Goal: Find specific page/section: Find specific page/section

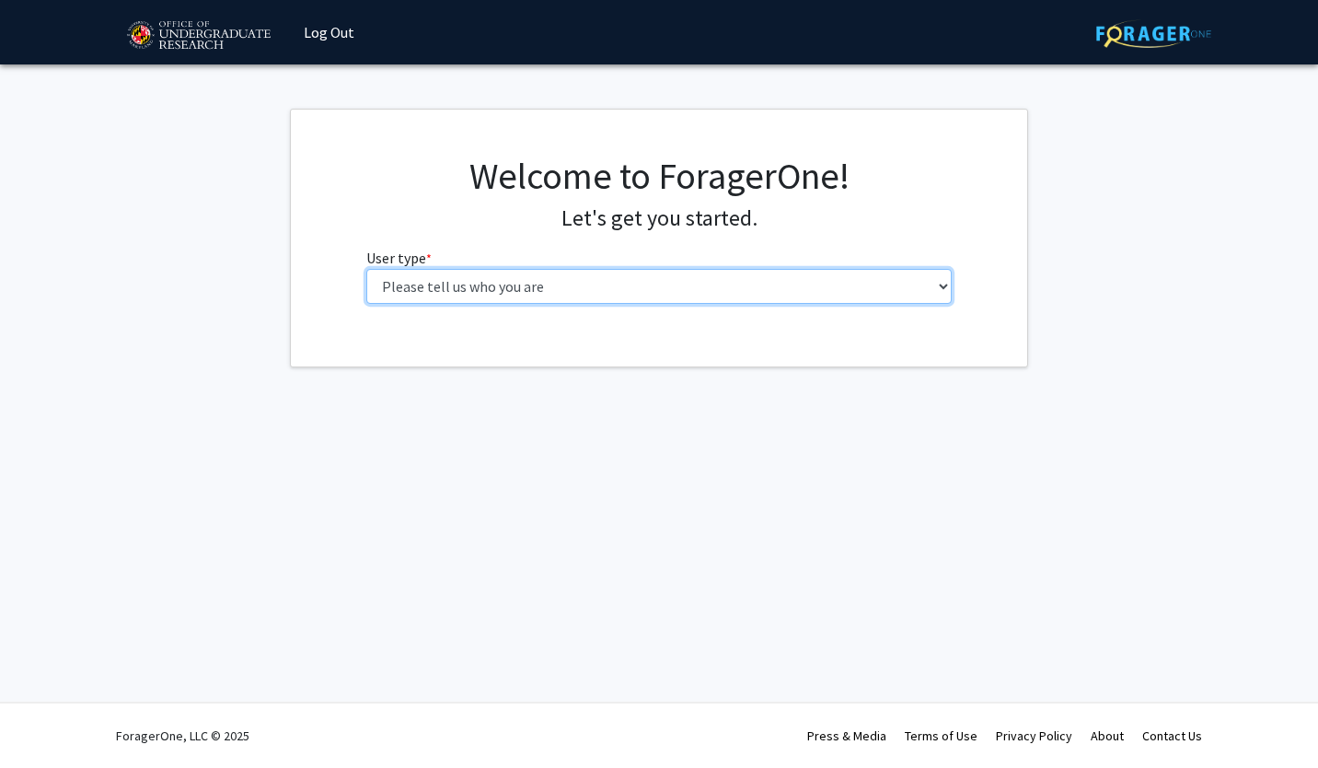
click at [691, 281] on select "Please tell us who you are Undergraduate Student Master's Student Doctoral Cand…" at bounding box center [659, 286] width 586 height 35
select select "1: undergrad"
click at [366, 269] on select "Please tell us who you are Undergraduate Student Master's Student Doctoral Cand…" at bounding box center [659, 286] width 586 height 35
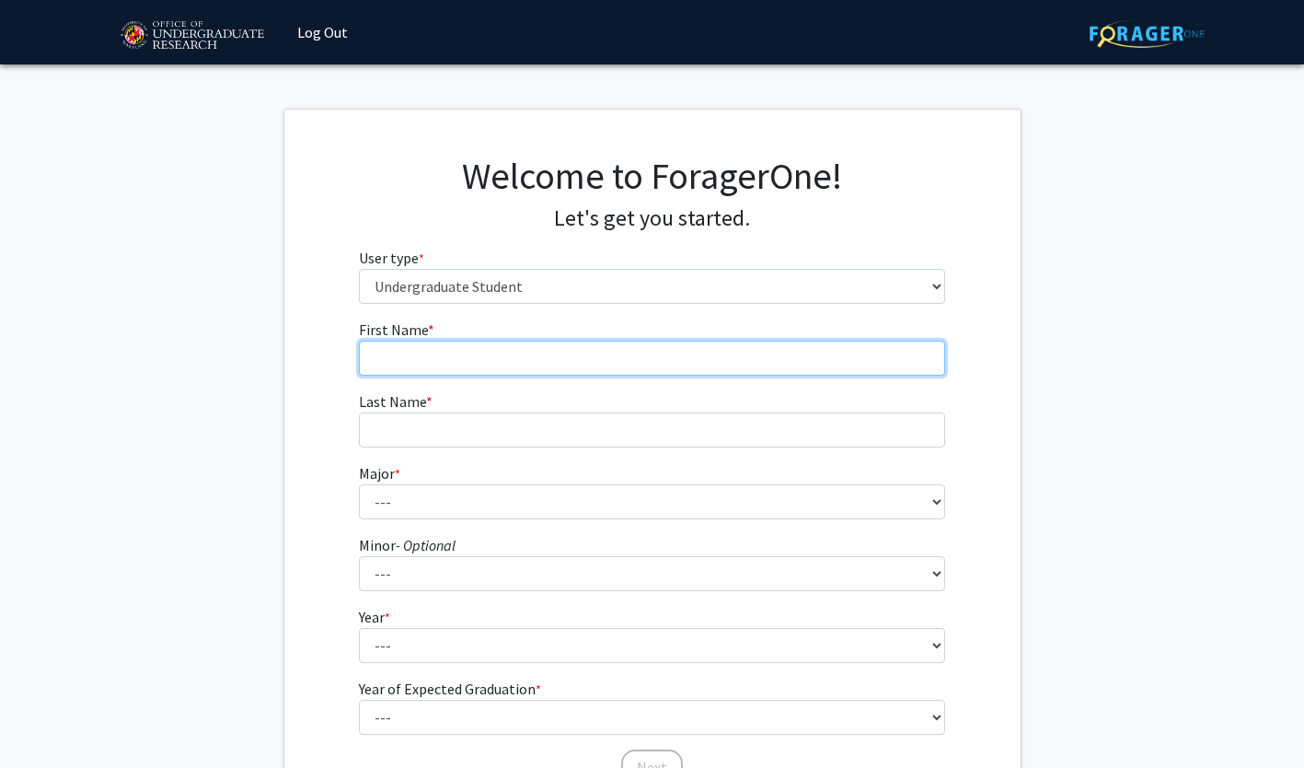
click at [656, 359] on input "First Name * required" at bounding box center [652, 358] width 586 height 35
type input "[PERSON_NAME]"
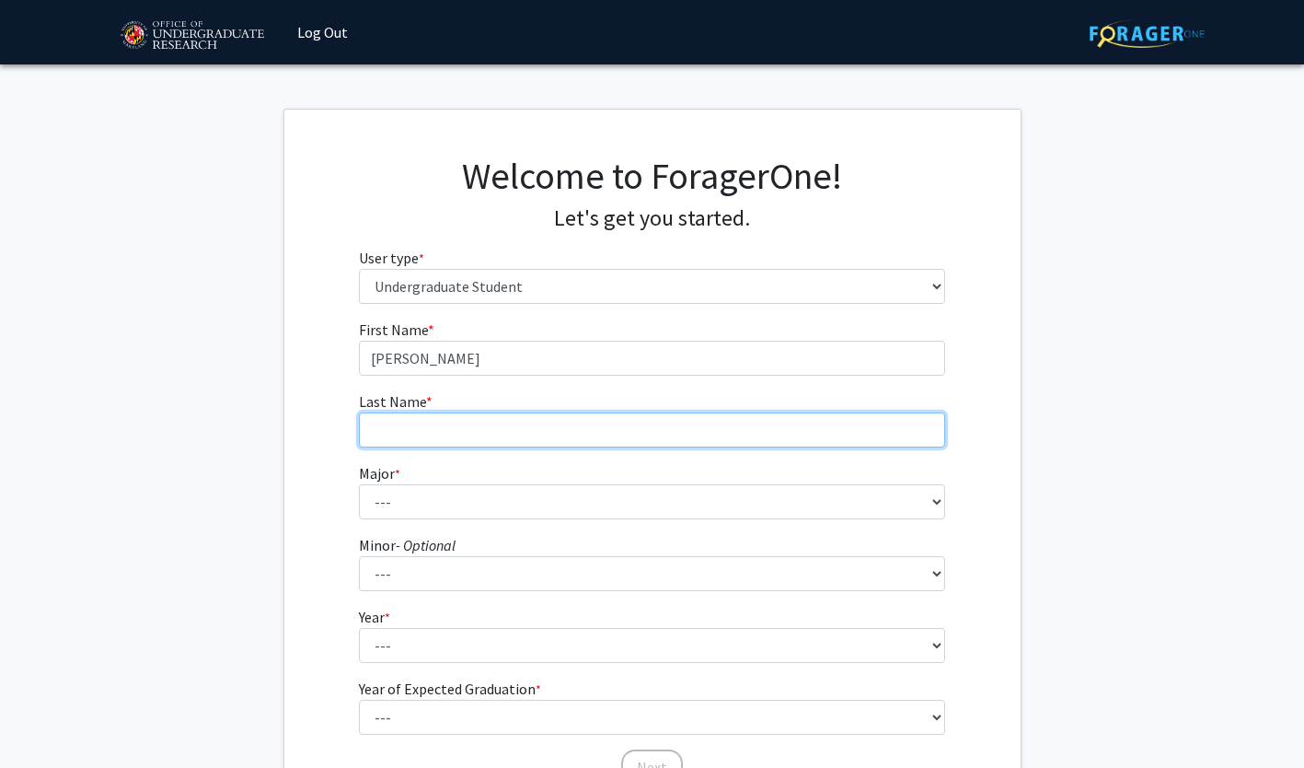
click at [897, 433] on input "Last Name * required" at bounding box center [652, 429] width 586 height 35
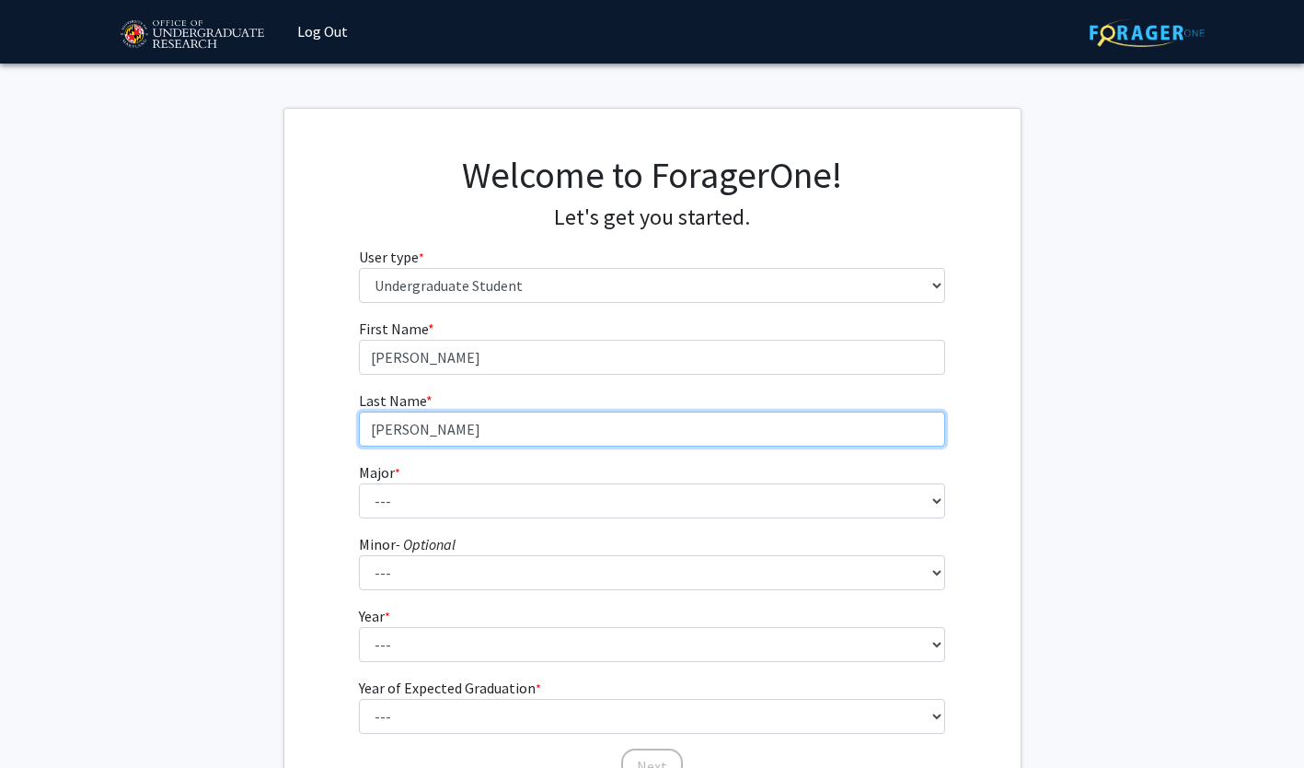
type input "[PERSON_NAME]"
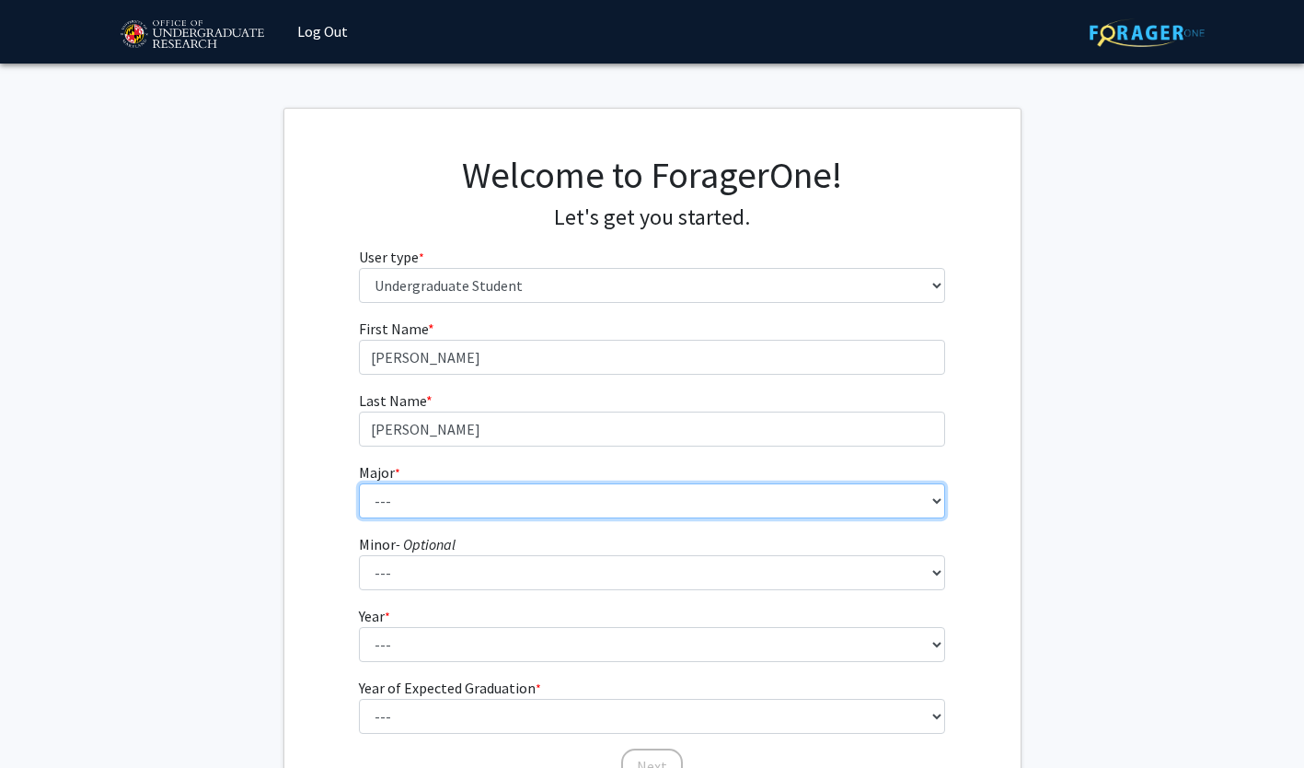
click at [876, 514] on select "--- Accounting Aerospace Engineering African American and Africana Studies Agri…" at bounding box center [652, 500] width 586 height 35
select select "70: 2371"
click at [359, 483] on select "--- Accounting Aerospace Engineering African American and Africana Studies Agri…" at bounding box center [652, 500] width 586 height 35
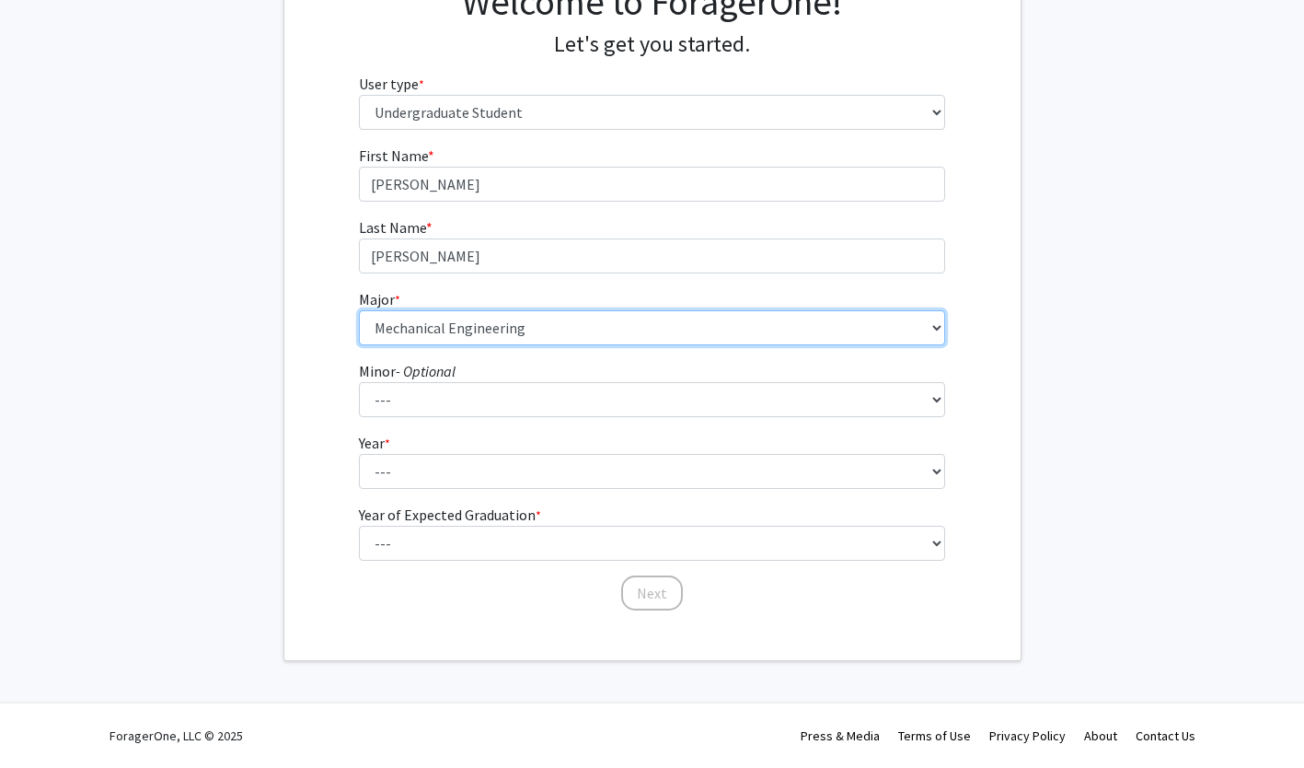
scroll to position [171, 0]
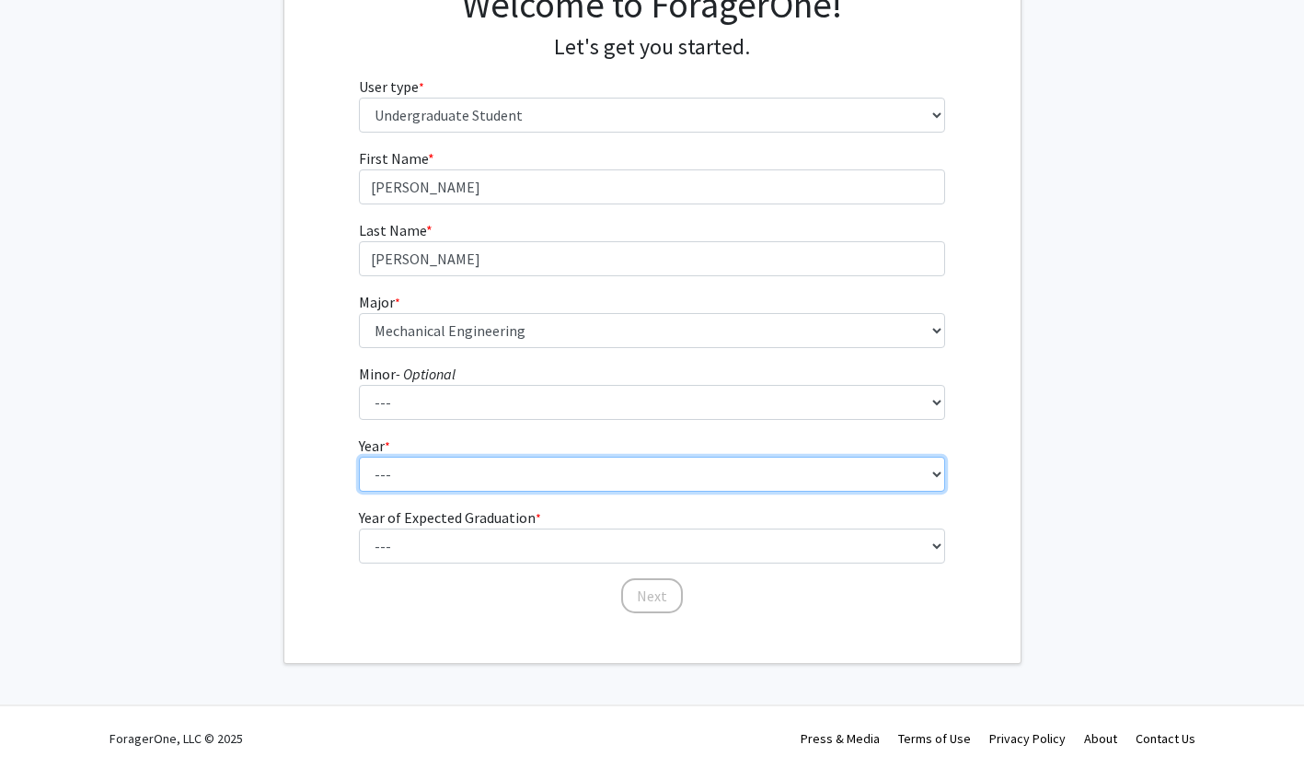
click at [607, 483] on select "--- First-year Sophomore Junior Senior Postbaccalaureate Certificate" at bounding box center [652, 473] width 586 height 35
select select "4: senior"
click at [359, 456] on select "--- First-year Sophomore Junior Senior Postbaccalaureate Certificate" at bounding box center [652, 473] width 586 height 35
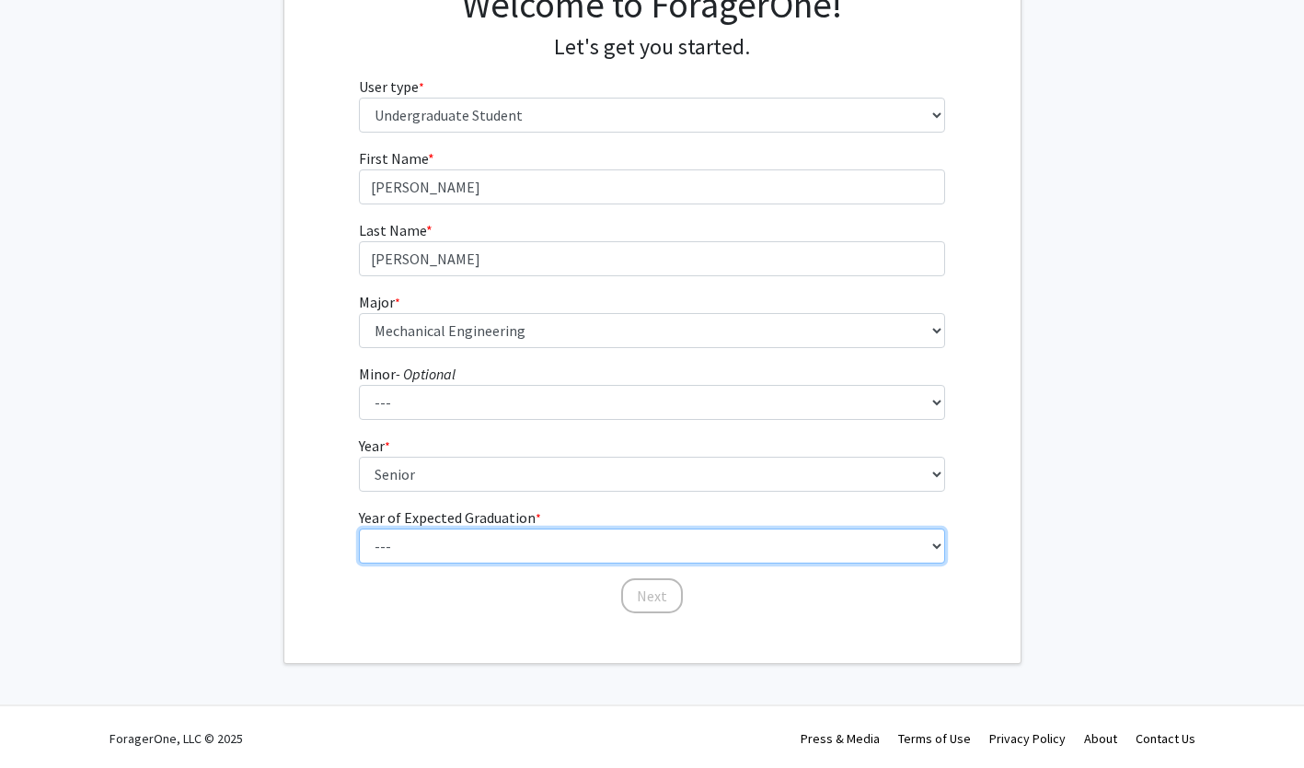
click at [607, 545] on select "--- 2025 2026 2027 2028 2029 2030 2031 2032 2033 2034" at bounding box center [652, 545] width 586 height 35
select select "2: 2026"
click at [359, 528] on select "--- 2025 2026 2027 2028 2029 2030 2031 2032 2033 2034" at bounding box center [652, 545] width 586 height 35
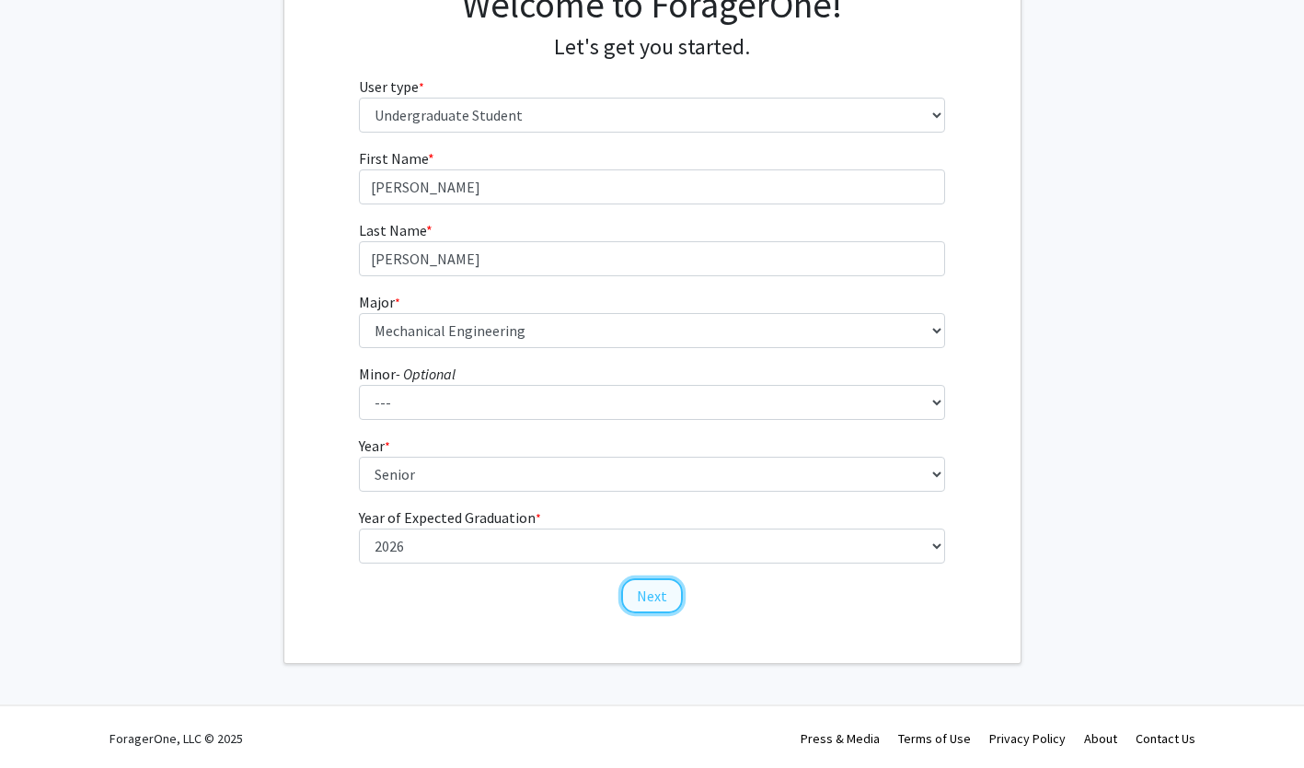
click at [670, 606] on button "Next" at bounding box center [652, 595] width 62 height 35
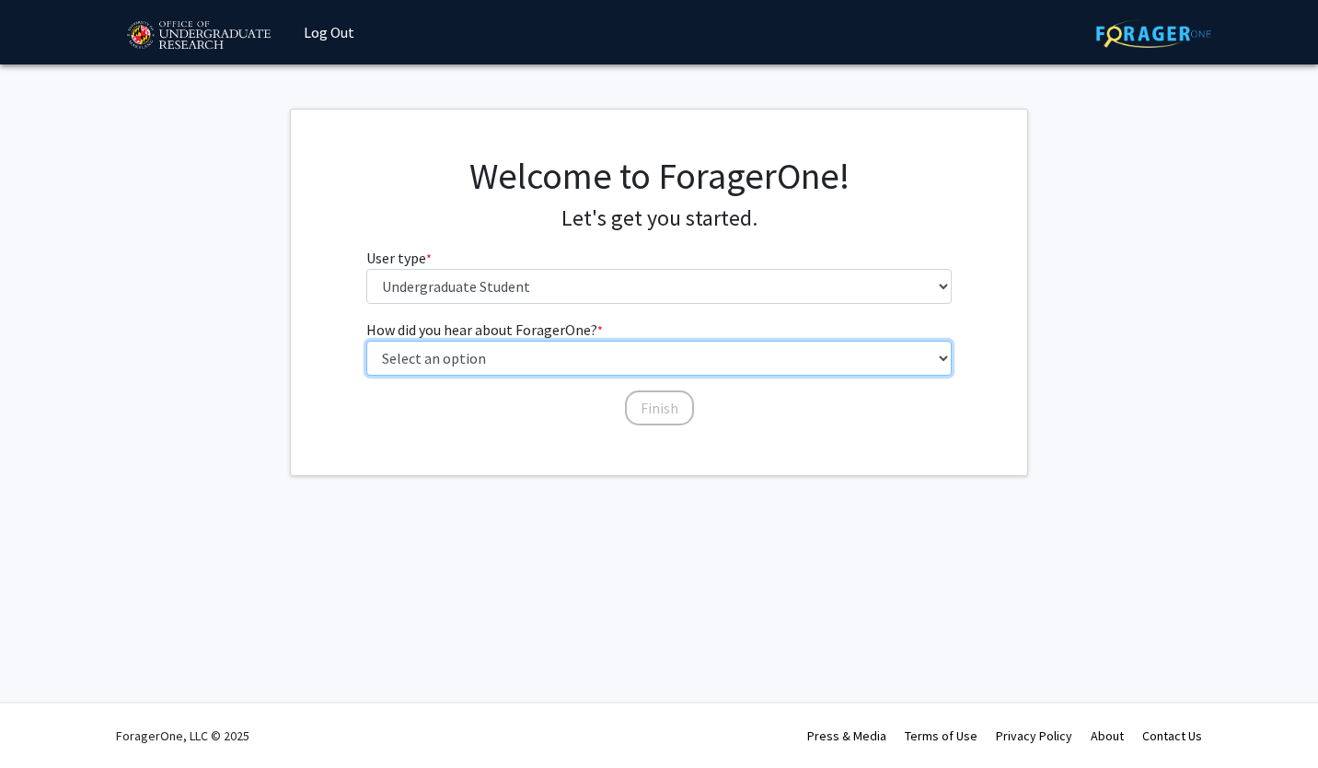
click at [845, 354] on select "Select an option Peer/student recommendation Faculty/staff recommendation Unive…" at bounding box center [659, 358] width 586 height 35
select select "3: university_website"
click at [366, 341] on select "Select an option Peer/student recommendation Faculty/staff recommendation Unive…" at bounding box center [659, 358] width 586 height 35
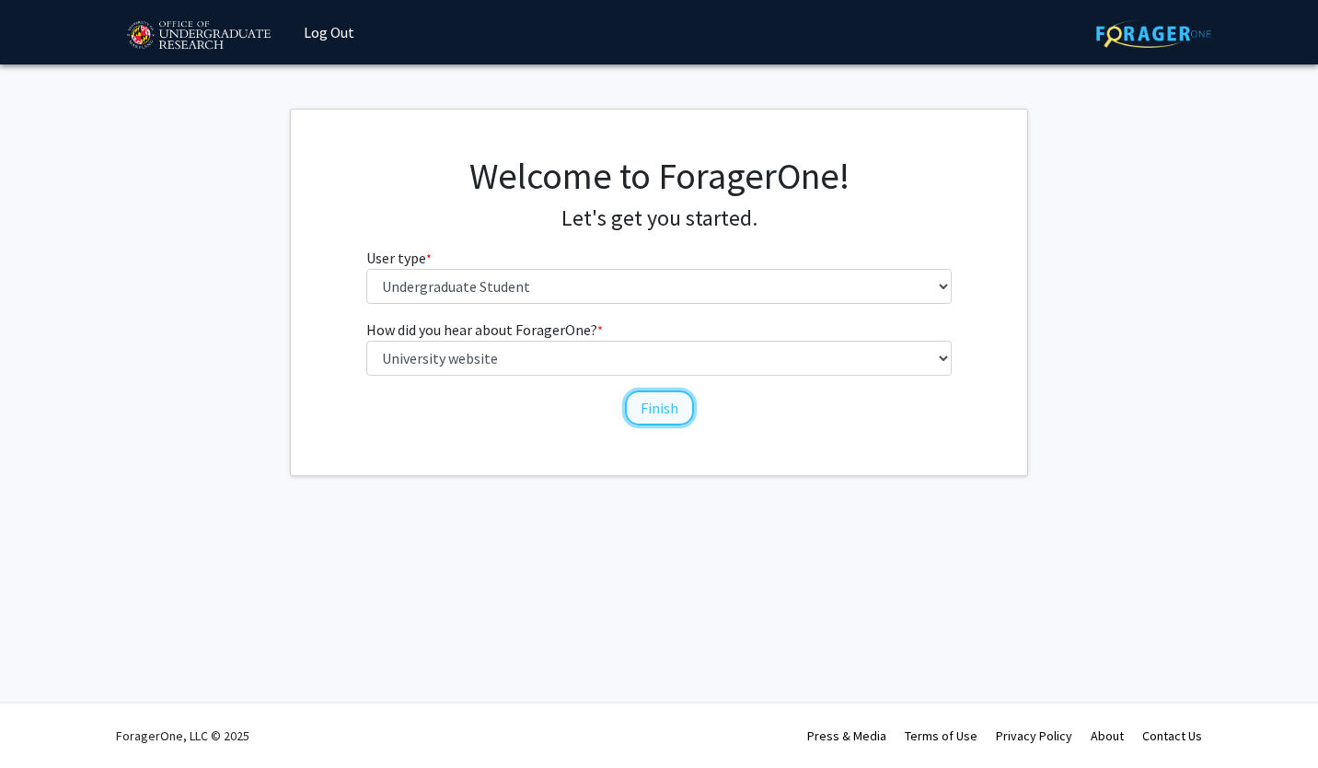
click at [664, 398] on button "Finish" at bounding box center [659, 407] width 69 height 35
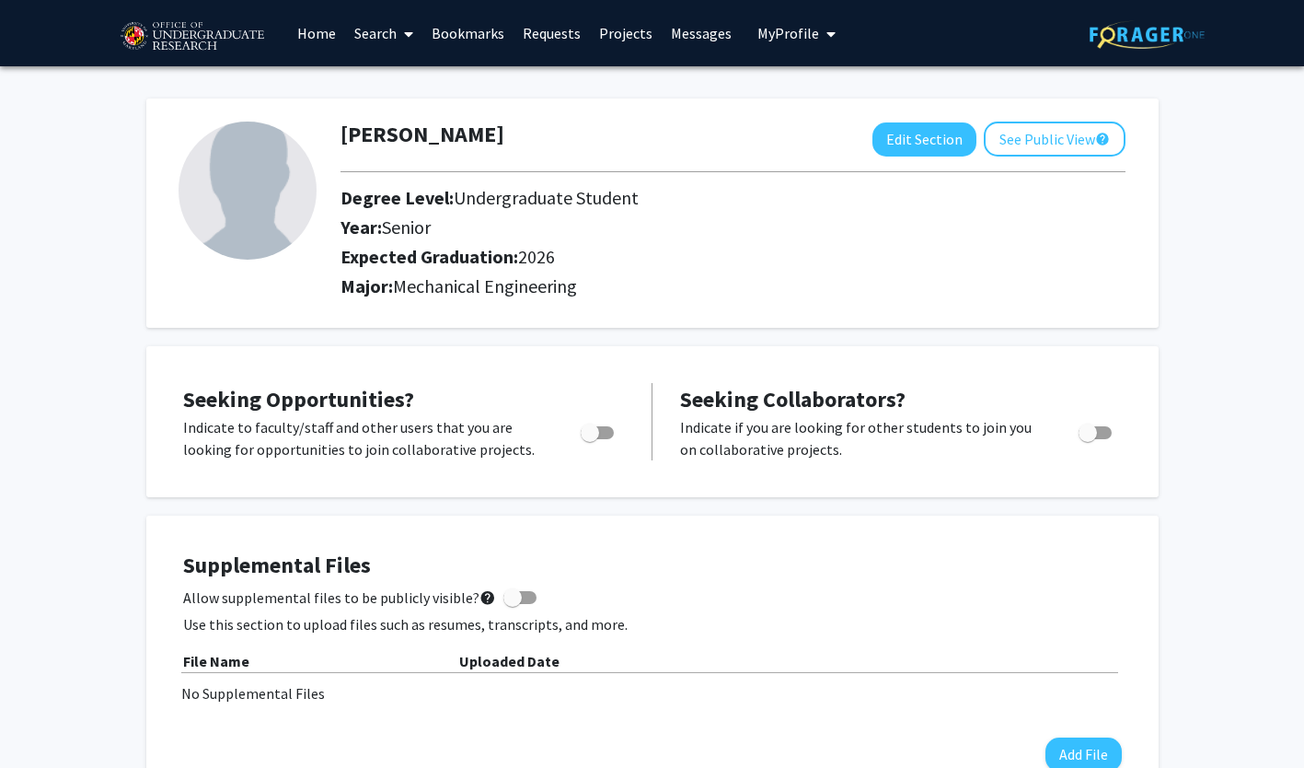
click at [378, 45] on link "Search" at bounding box center [383, 33] width 77 height 64
click at [432, 120] on span "Students" at bounding box center [401, 121] width 112 height 37
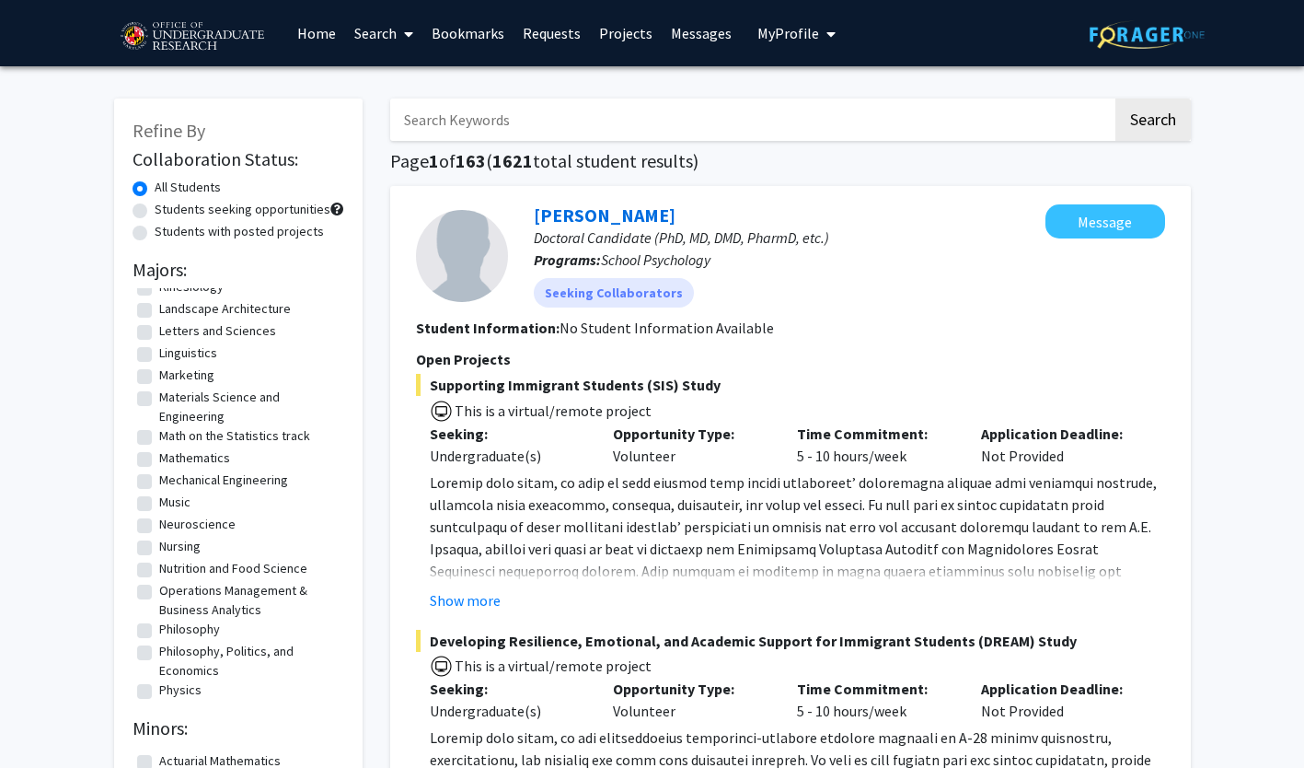
scroll to position [1151, 0]
click at [159, 486] on label "Mechanical Engineering" at bounding box center [223, 476] width 129 height 19
click at [159, 479] on input "Mechanical Engineering" at bounding box center [165, 473] width 12 height 12
checkbox input "true"
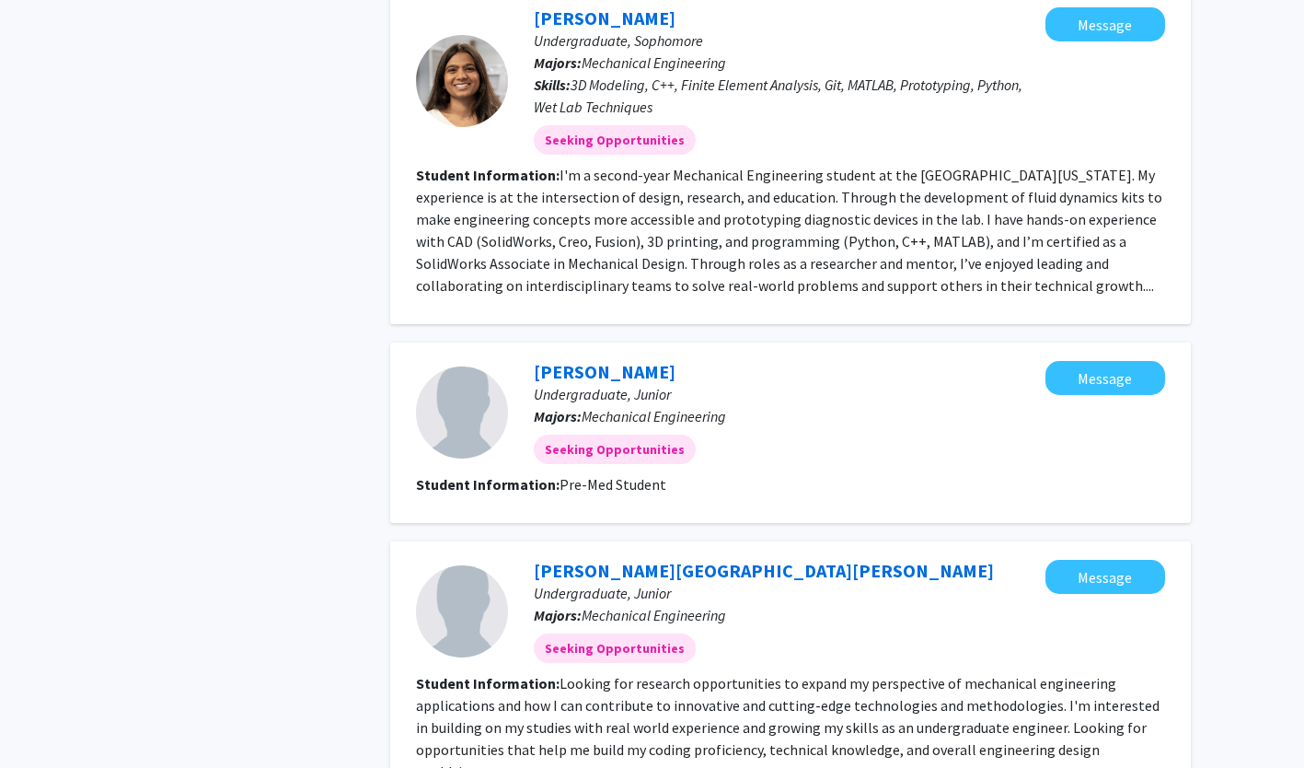
scroll to position [2047, 0]
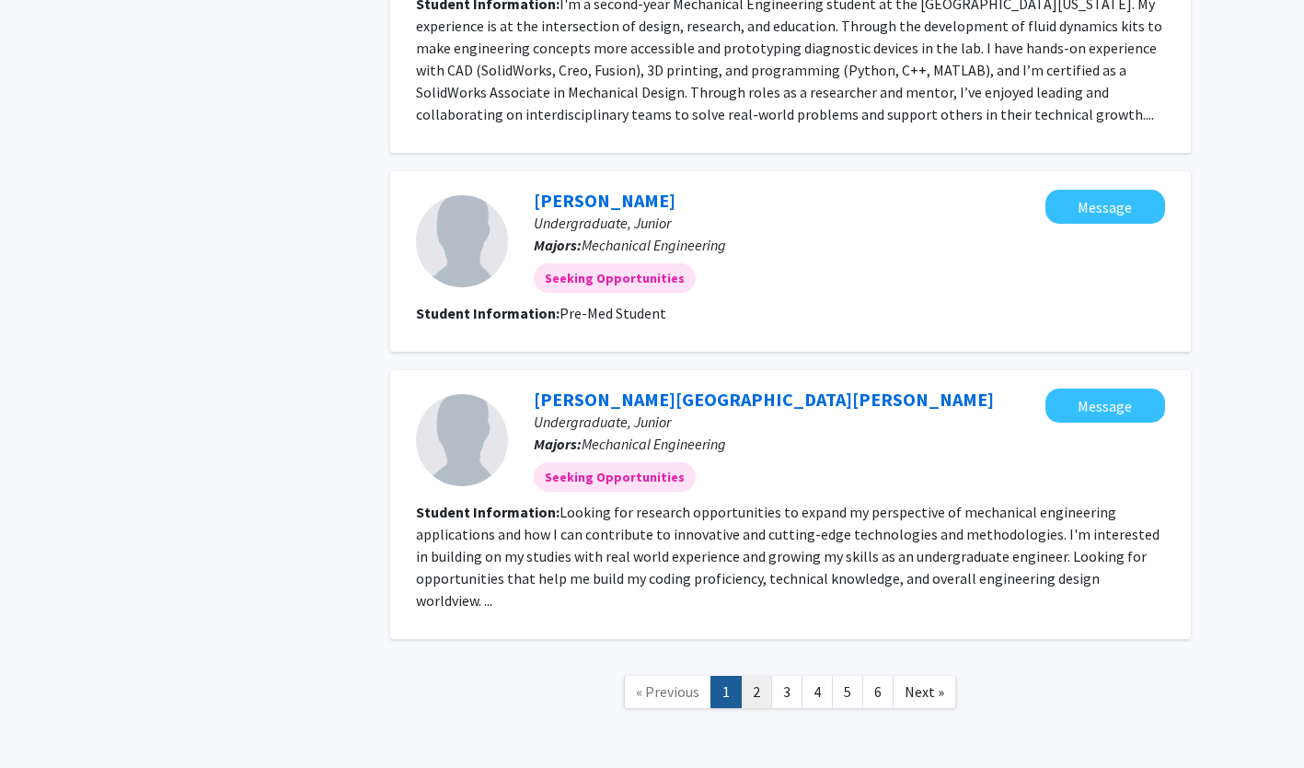
click at [760, 693] on link "2" at bounding box center [756, 691] width 31 height 32
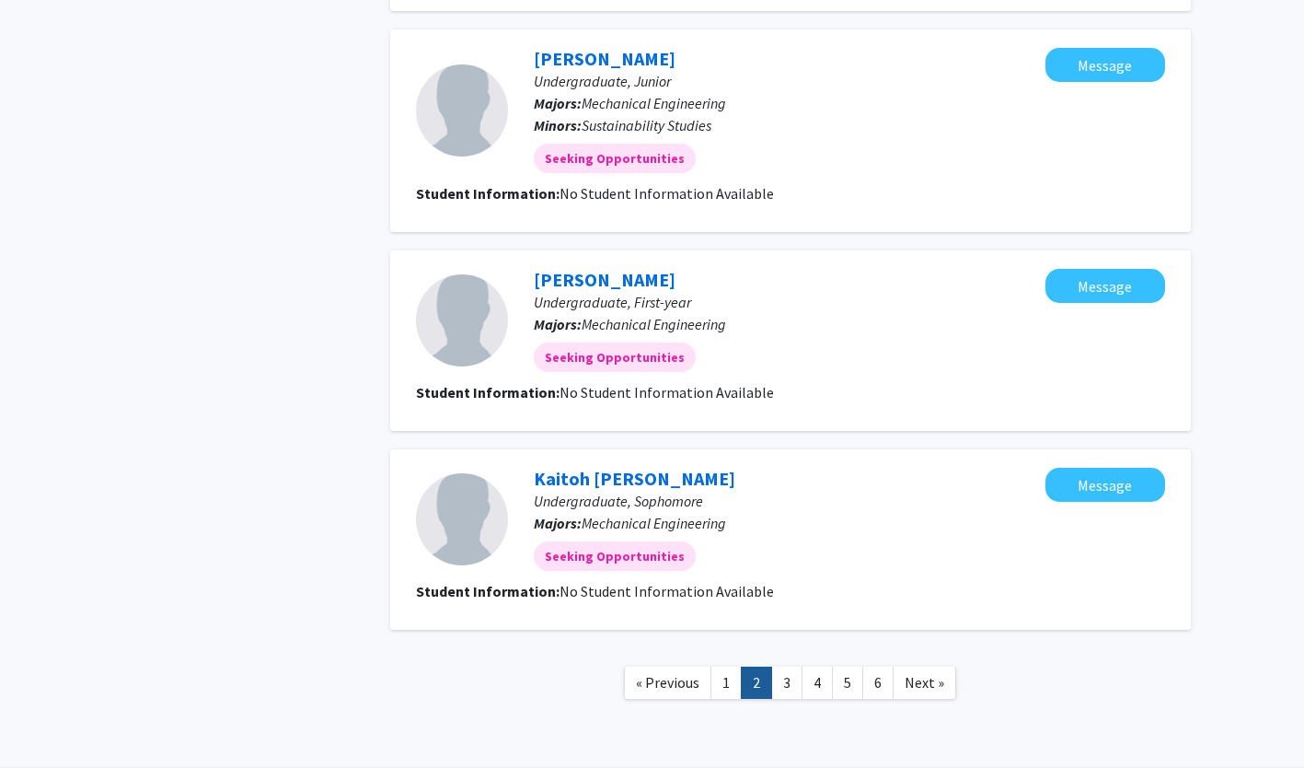
scroll to position [1657, 0]
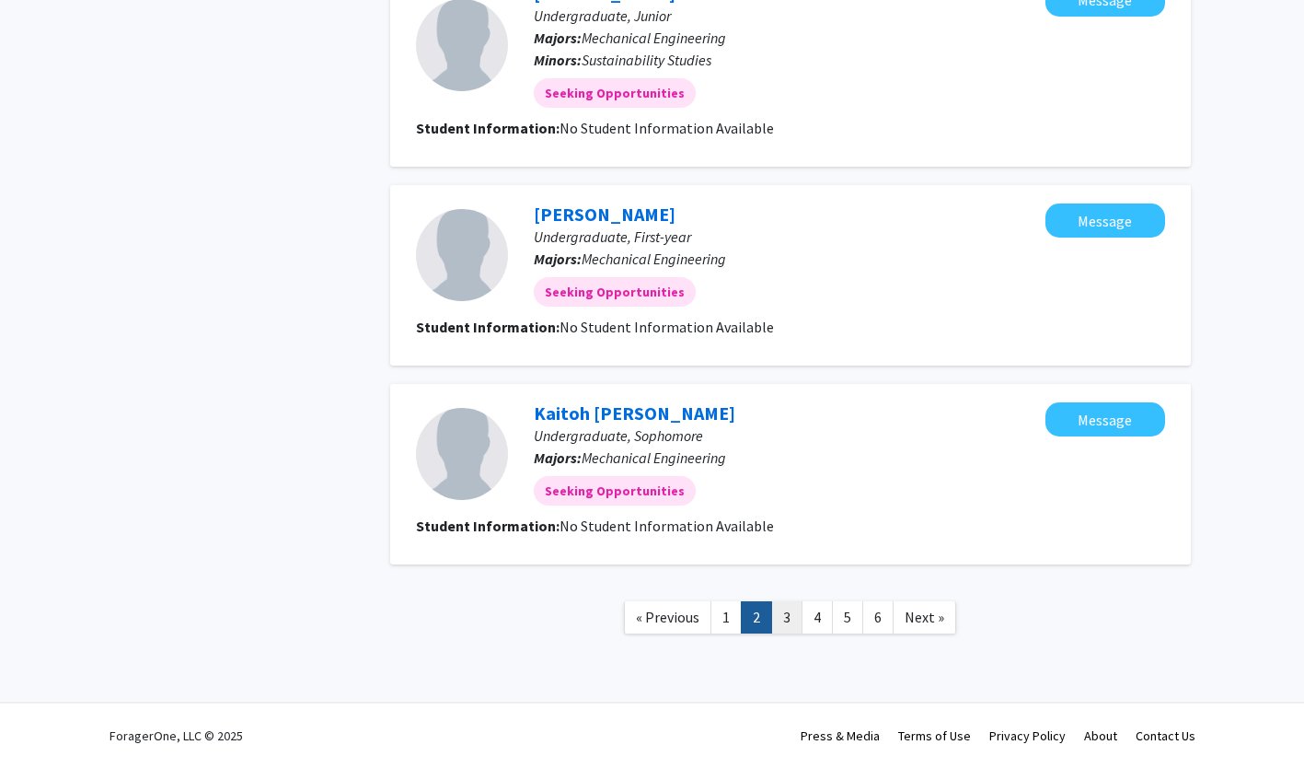
click at [788, 623] on link "3" at bounding box center [786, 617] width 31 height 32
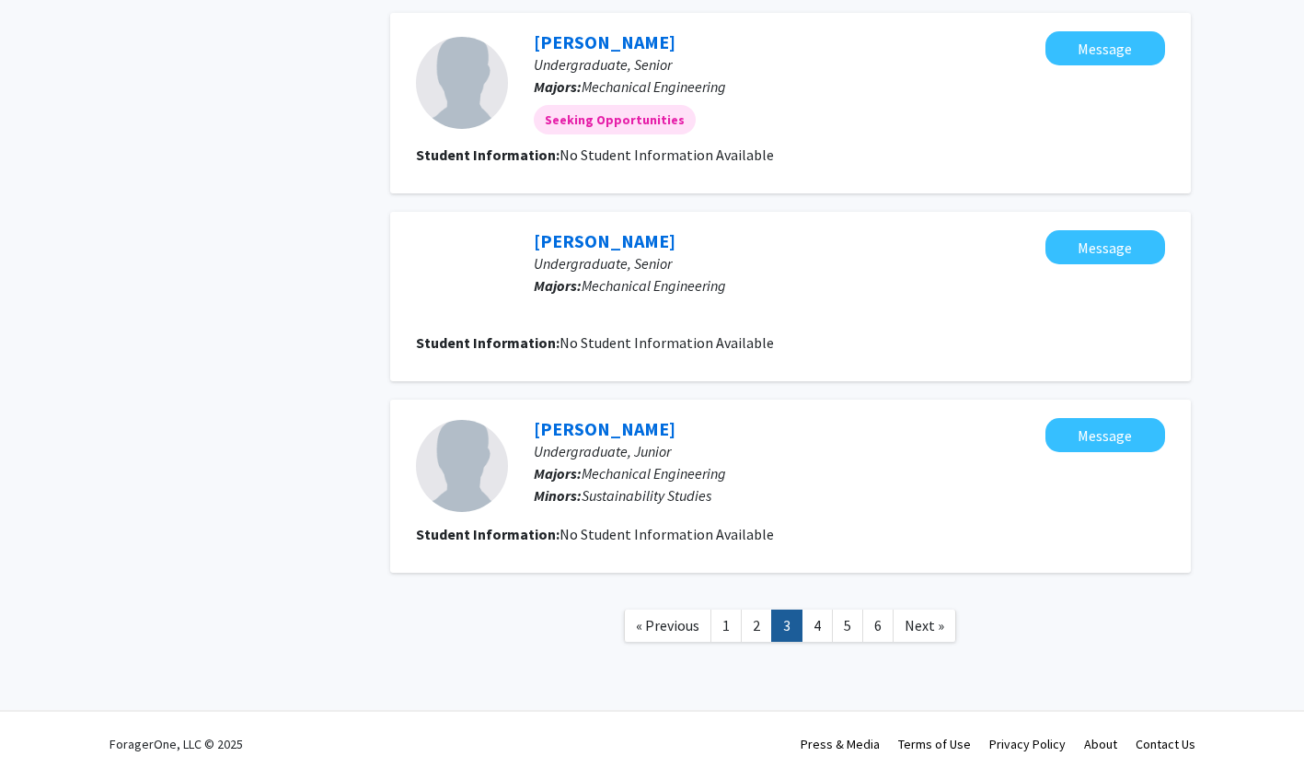
scroll to position [1589, 0]
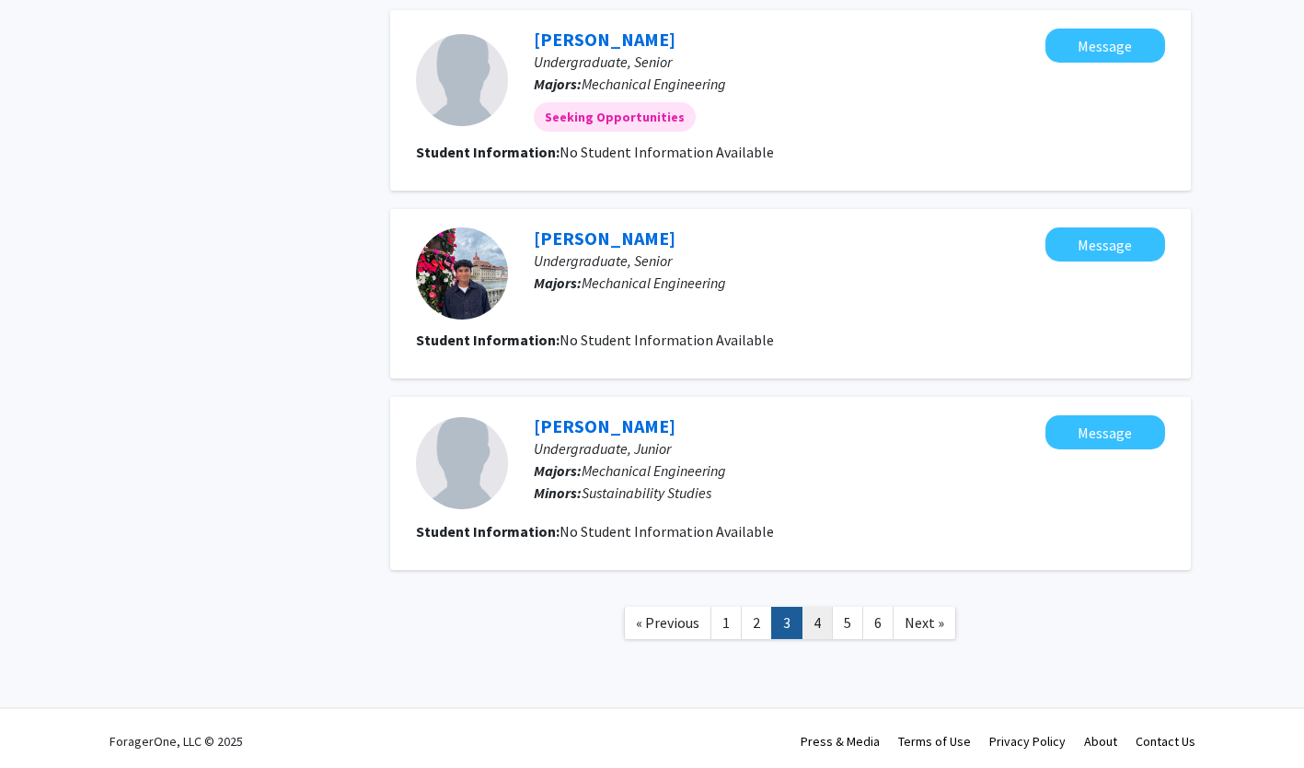
click at [826, 626] on link "4" at bounding box center [817, 622] width 31 height 32
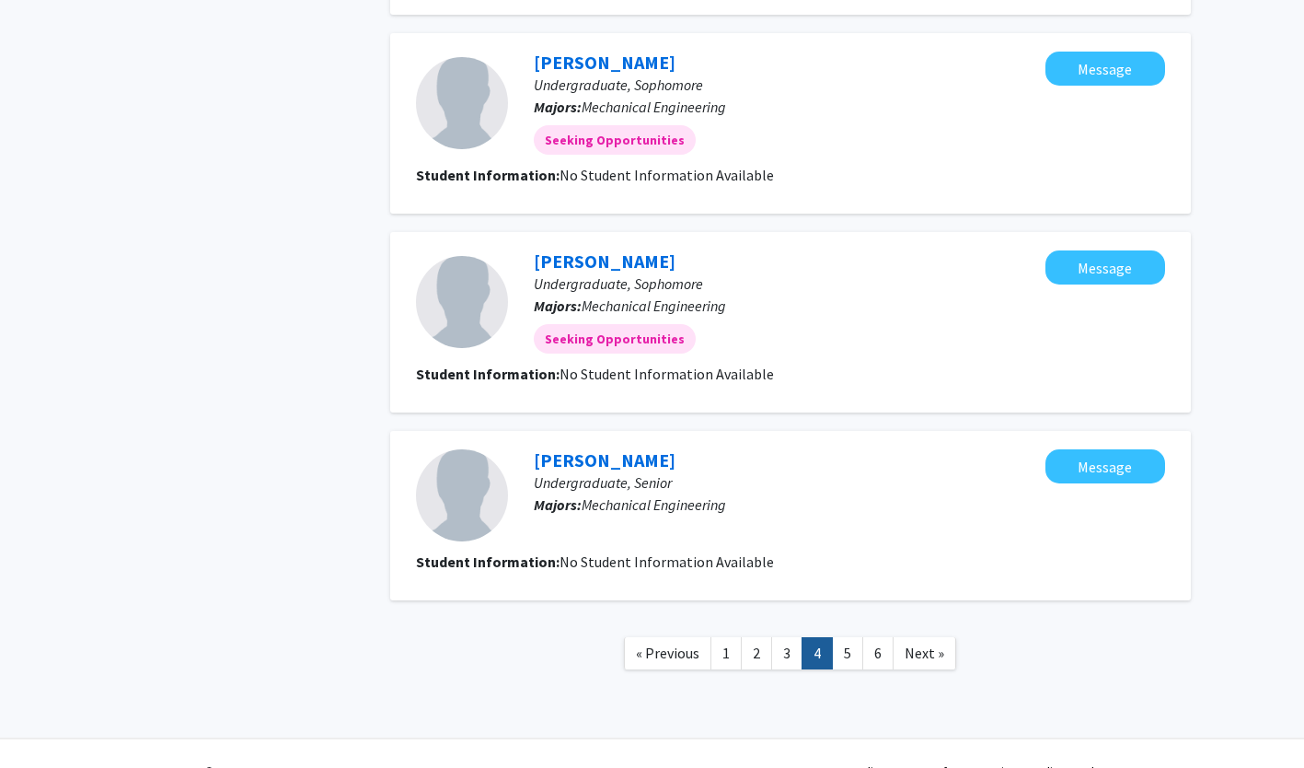
scroll to position [1552, 0]
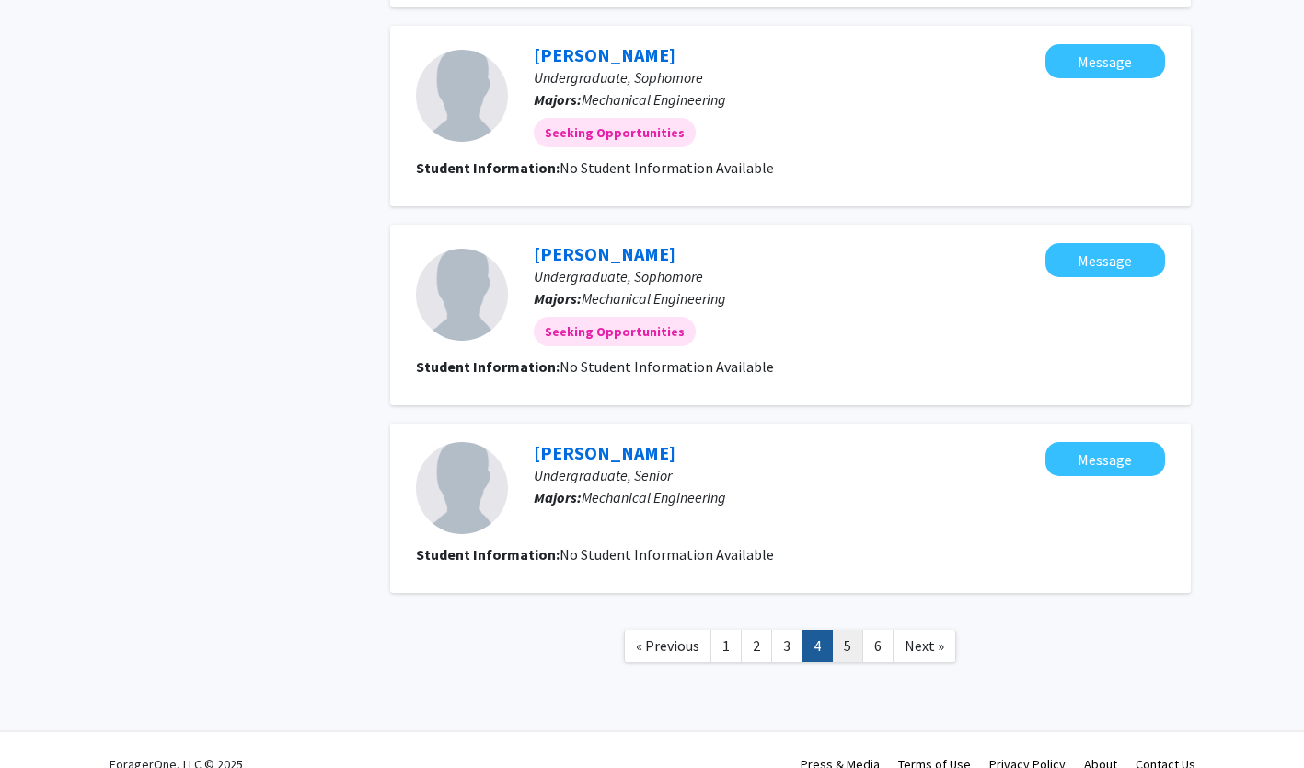
click at [846, 652] on link "5" at bounding box center [847, 645] width 31 height 32
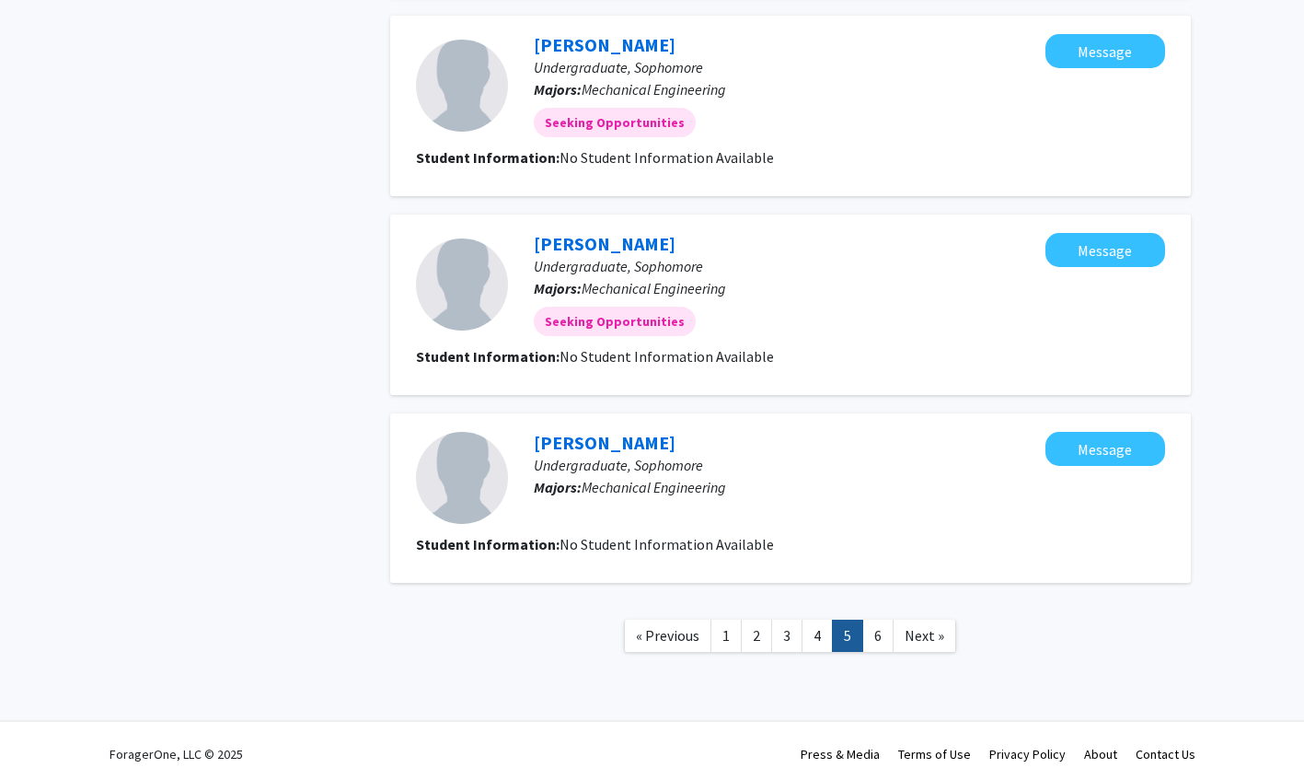
scroll to position [1562, 0]
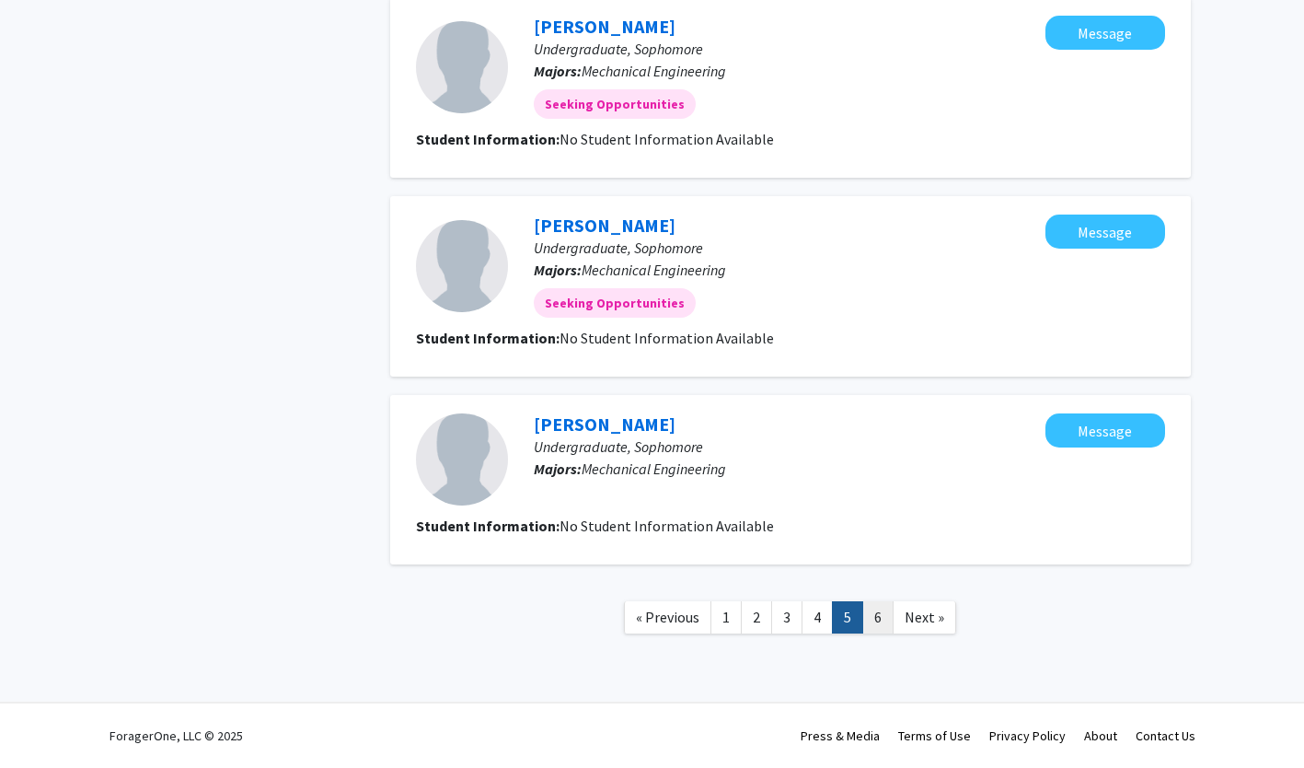
click at [871, 631] on link "6" at bounding box center [877, 617] width 31 height 32
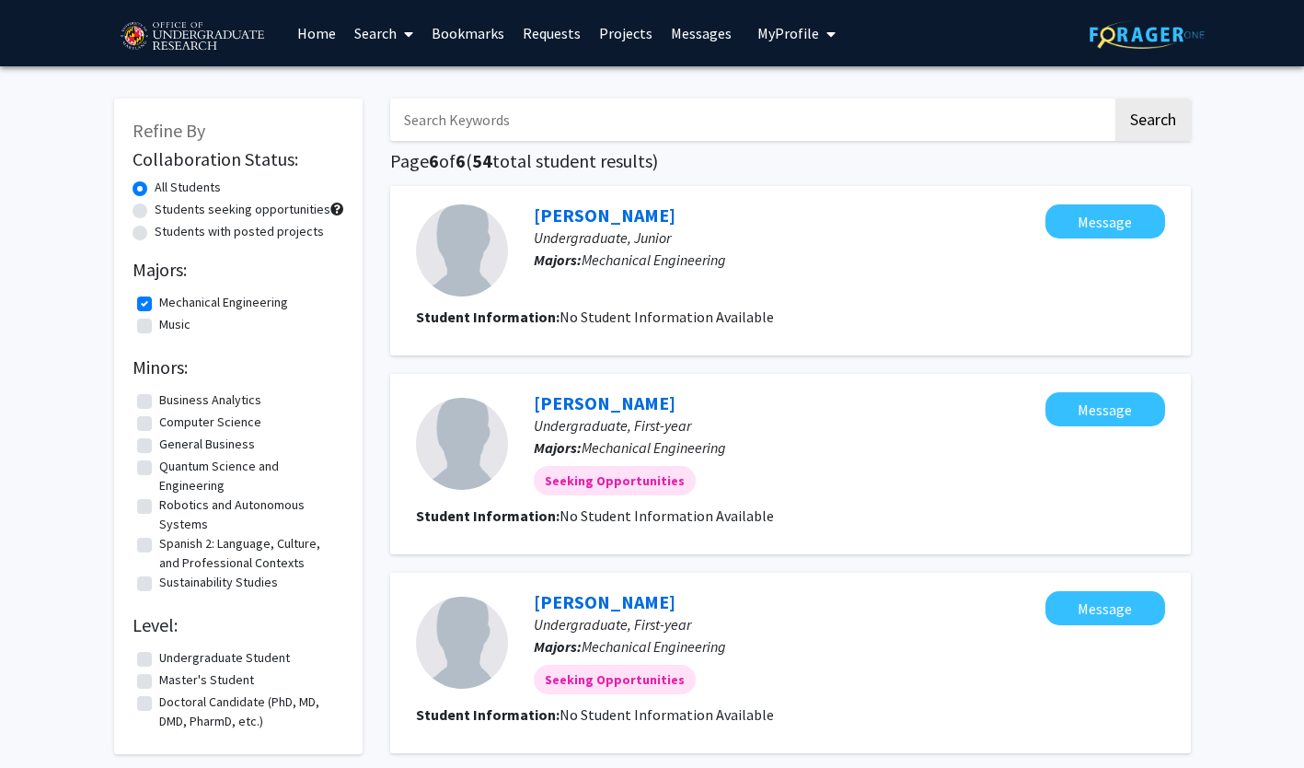
click at [318, 45] on link "Home" at bounding box center [316, 33] width 57 height 64
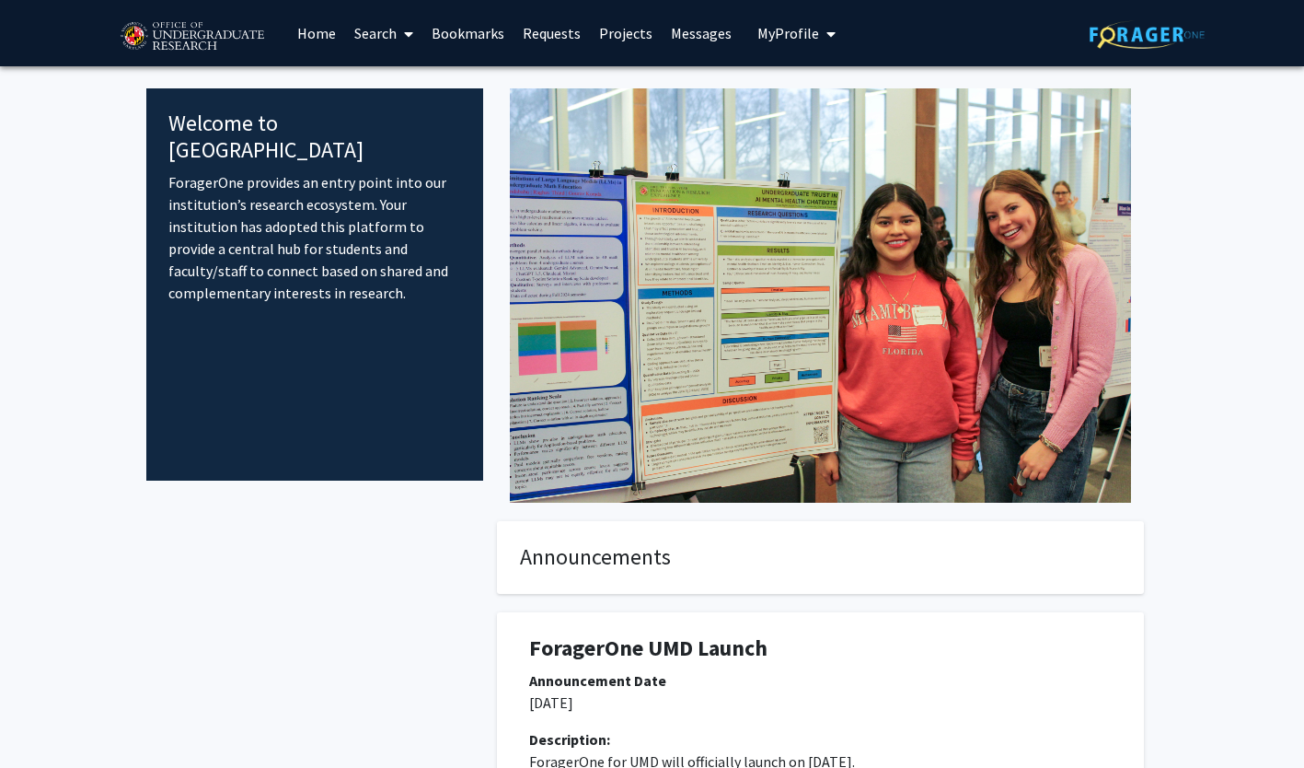
click at [790, 56] on button "My Profile" at bounding box center [796, 33] width 89 height 66
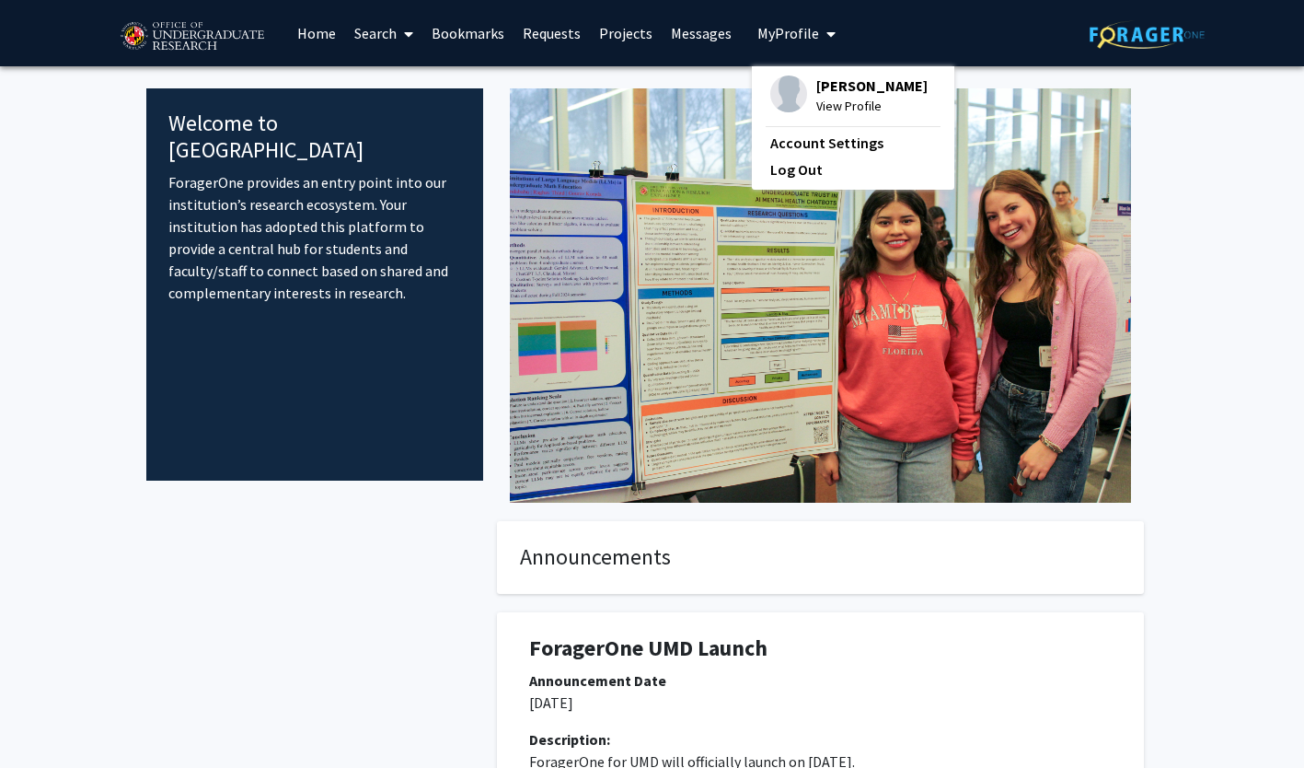
click at [821, 90] on span "[PERSON_NAME]" at bounding box center [871, 85] width 111 height 20
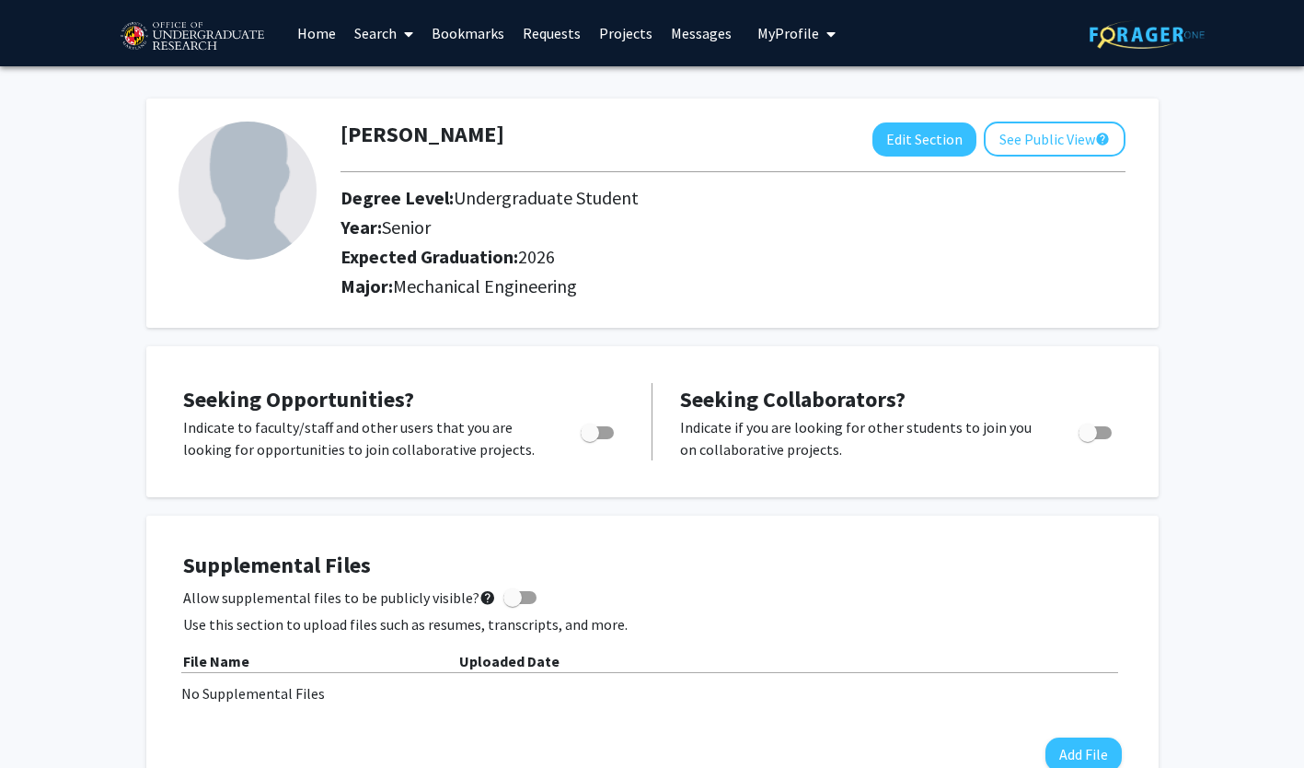
click at [417, 27] on link "Search" at bounding box center [383, 33] width 77 height 64
